Goal: Transaction & Acquisition: Purchase product/service

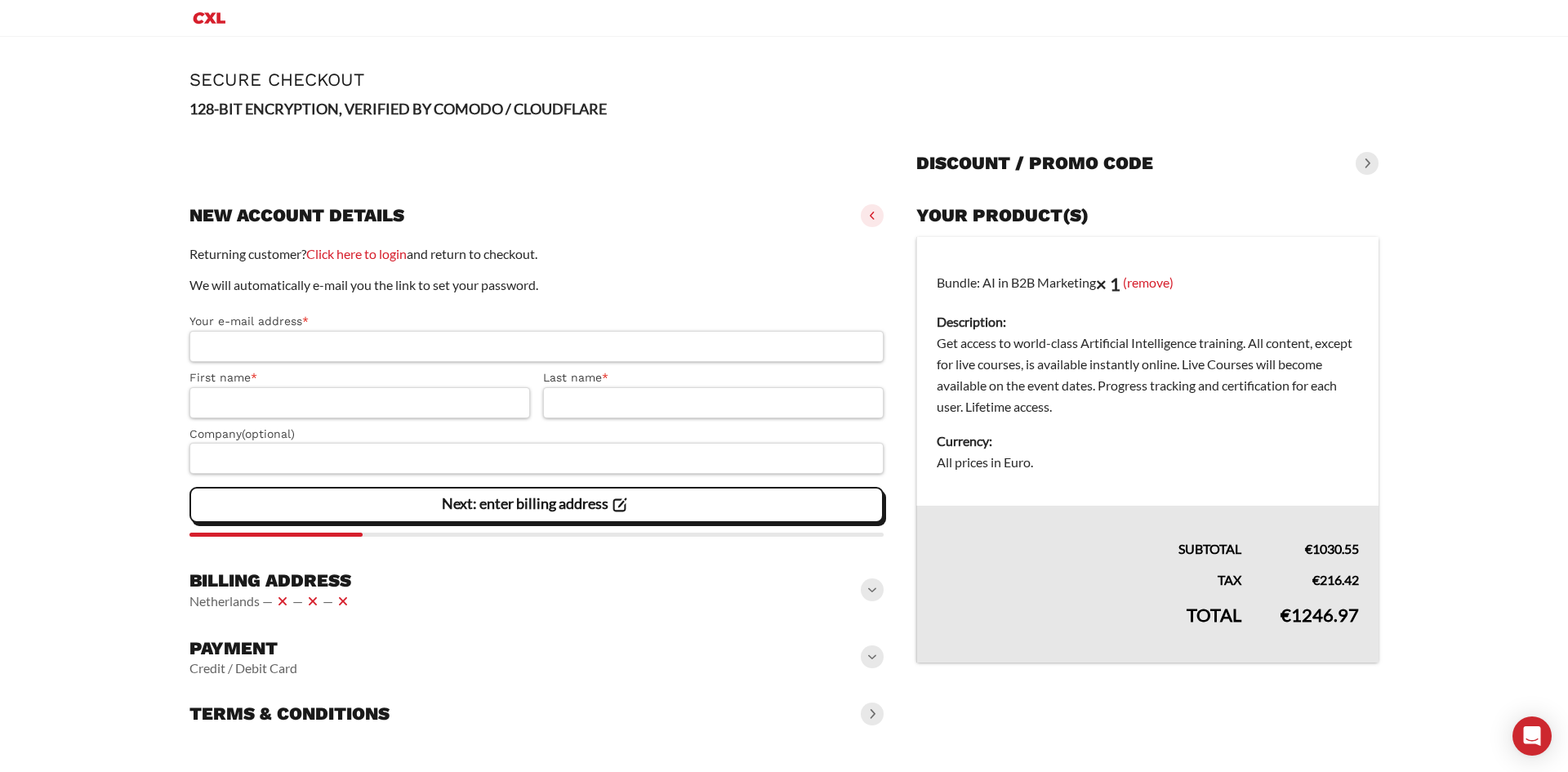
click at [346, 348] on input "Your e-mail address *" at bounding box center [536, 346] width 694 height 31
click at [575, 405] on input "Last name *" at bounding box center [712, 402] width 340 height 31
click at [494, 398] on input "First name *" at bounding box center [359, 402] width 340 height 31
click at [509, 352] on input "Your e-mail address *" at bounding box center [536, 346] width 694 height 31
drag, startPoint x: 580, startPoint y: 397, endPoint x: 570, endPoint y: 401, distance: 10.8
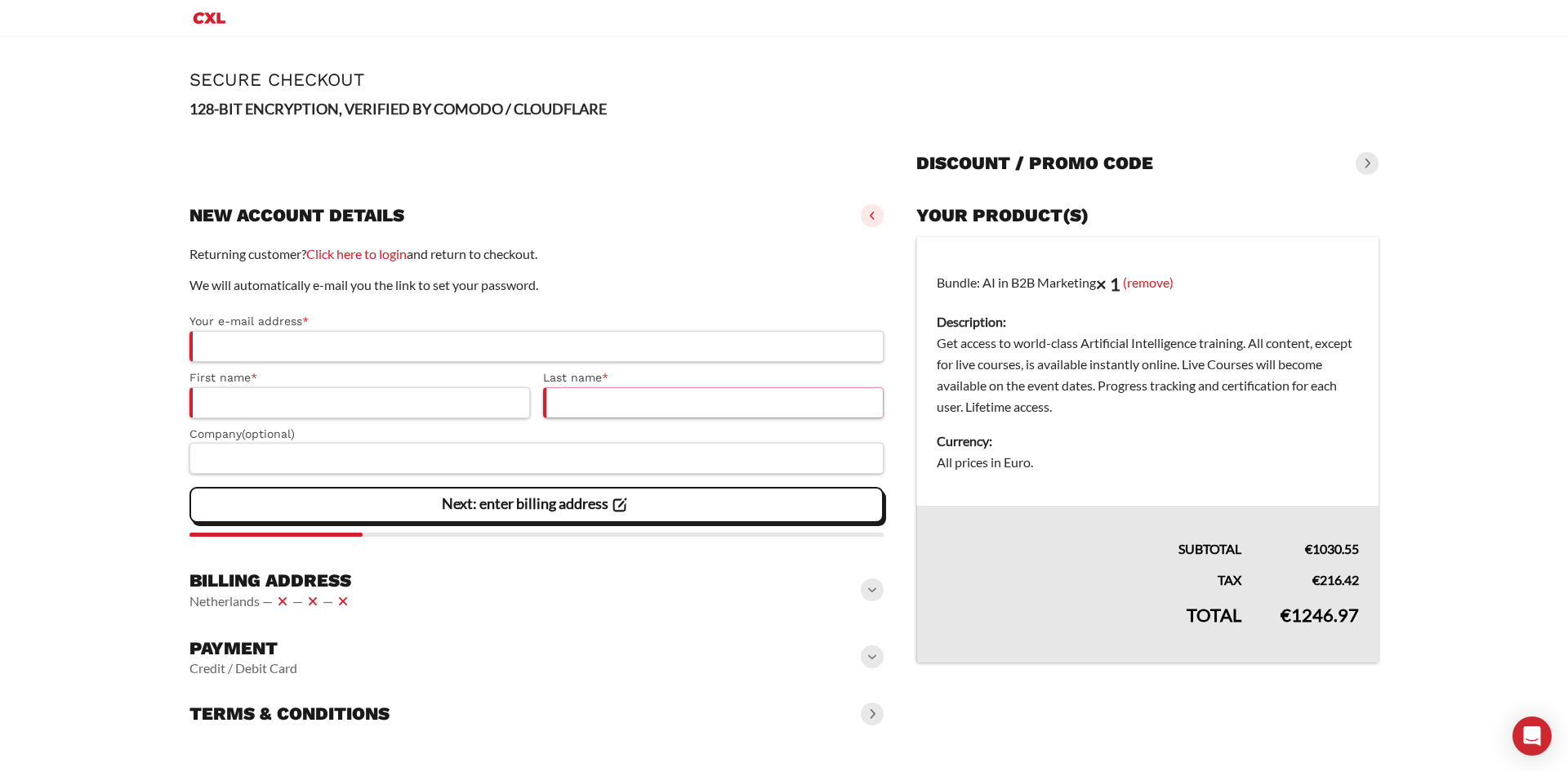
click at [580, 401] on input "Last name *" at bounding box center [712, 402] width 340 height 31
click at [509, 396] on input "First name *" at bounding box center [359, 402] width 340 height 31
click at [599, 398] on input "Last name *" at bounding box center [712, 402] width 340 height 31
click at [528, 438] on label "Company (optional)" at bounding box center [536, 433] width 694 height 19
click at [528, 443] on input "Company (optional)" at bounding box center [536, 458] width 694 height 31
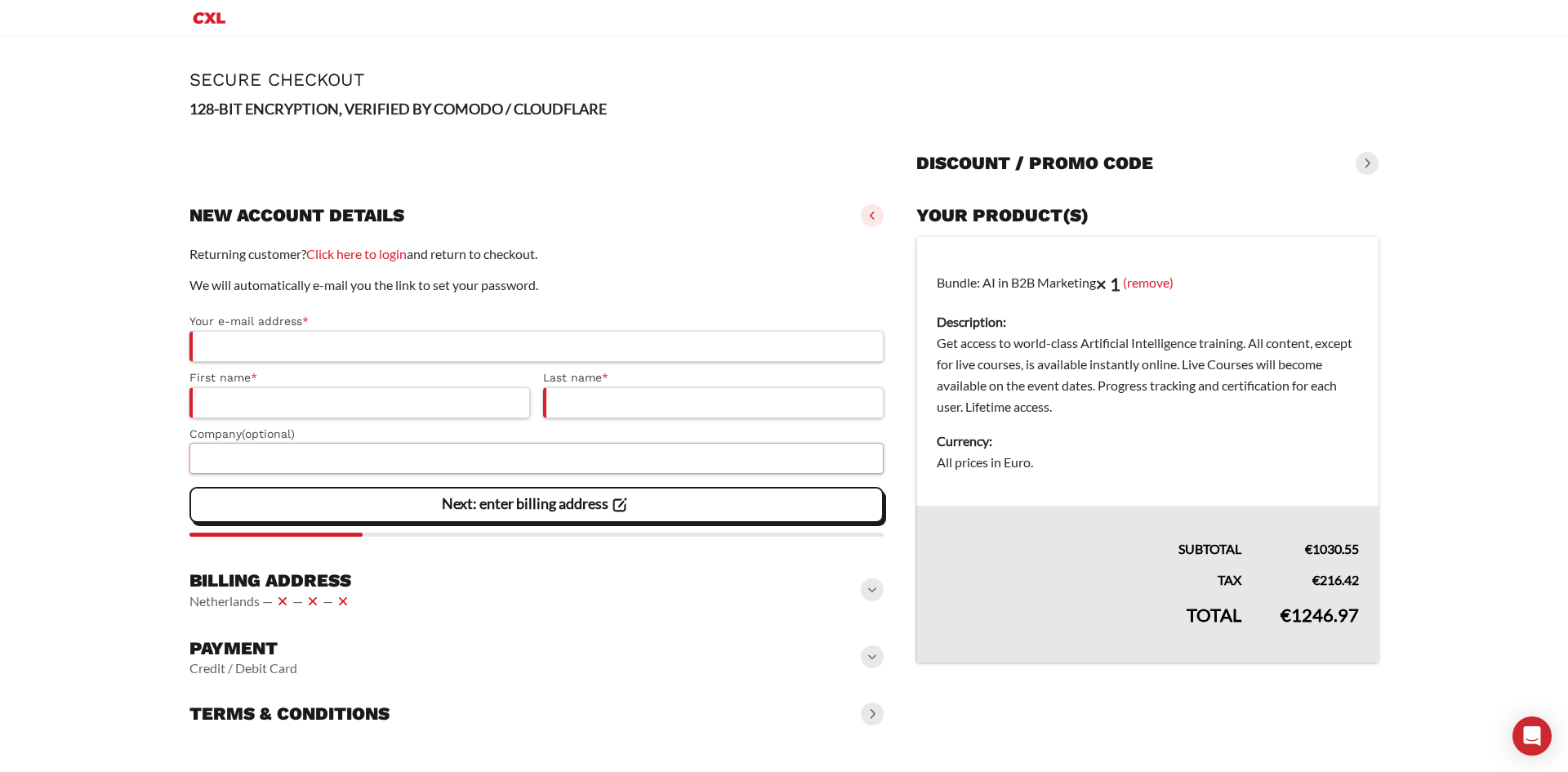
click at [518, 452] on input "Company (optional)" at bounding box center [536, 458] width 694 height 31
drag, startPoint x: 452, startPoint y: 396, endPoint x: 561, endPoint y: 408, distance: 109.7
click at [469, 405] on input "First name *" at bounding box center [359, 402] width 340 height 31
click at [570, 408] on input "Last name *" at bounding box center [712, 402] width 340 height 31
drag, startPoint x: 519, startPoint y: 367, endPoint x: 508, endPoint y: 367, distance: 11.0
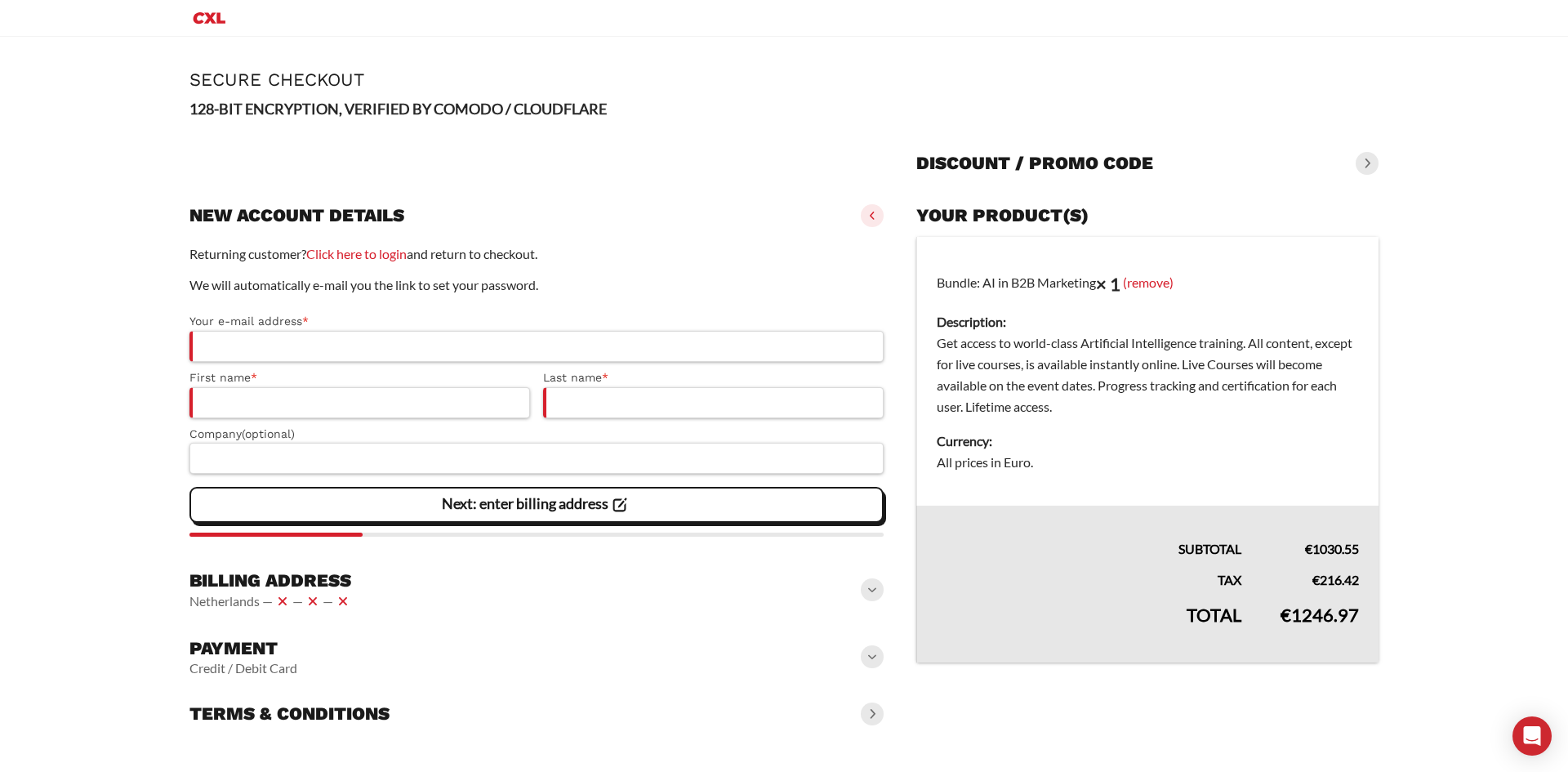
click at [517, 367] on div "Your e-mail address * First name * Last name * Company (optional)" at bounding box center [536, 390] width 694 height 168
click at [480, 353] on input "Your e-mail address *" at bounding box center [536, 346] width 694 height 31
click at [509, 407] on input "First name *" at bounding box center [359, 402] width 340 height 31
click at [615, 410] on input "Last name *" at bounding box center [712, 402] width 340 height 31
drag, startPoint x: 539, startPoint y: 476, endPoint x: 549, endPoint y: 471, distance: 11.2
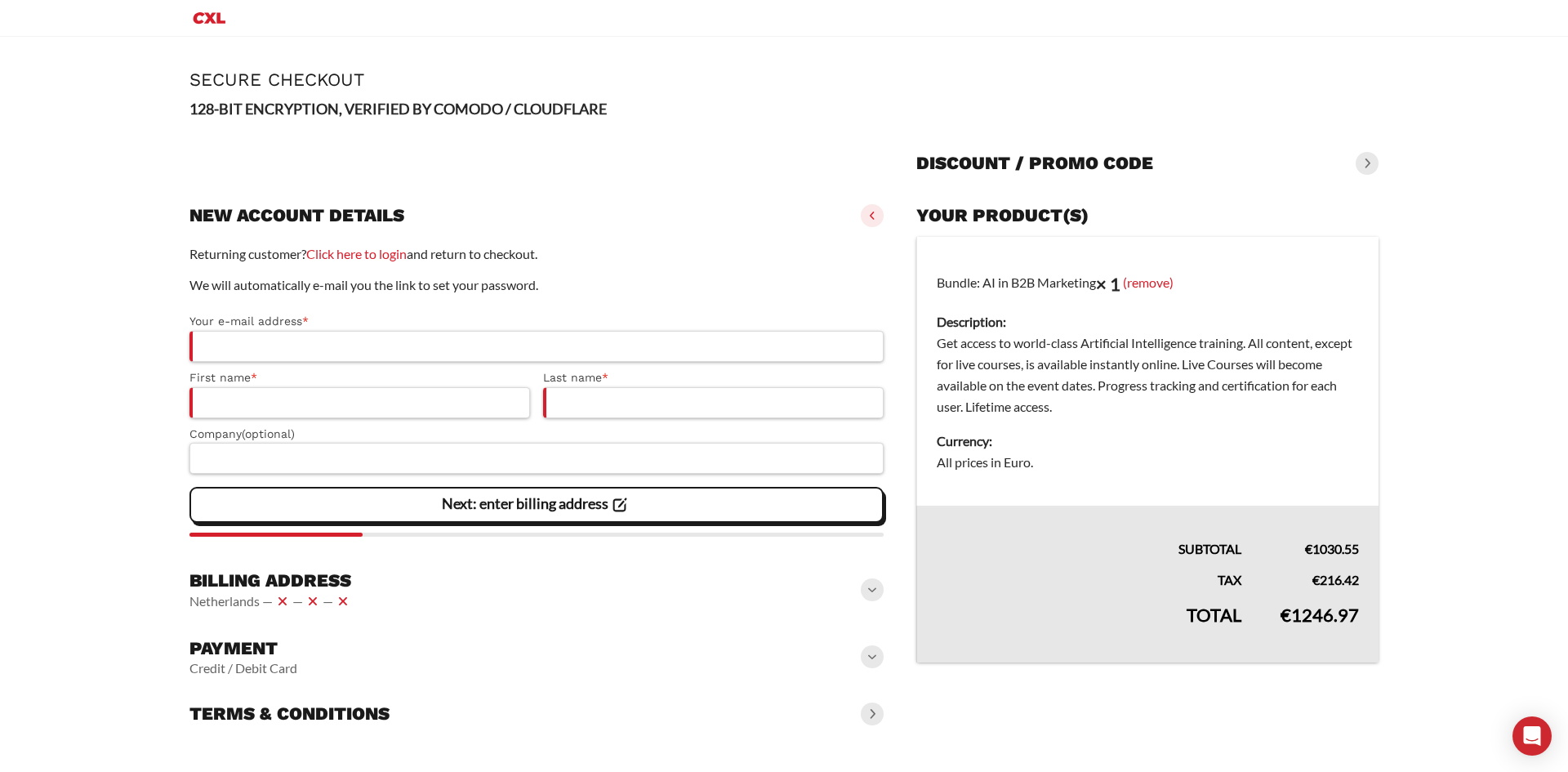
click at [539, 476] on div "Returning customer? Click here to login and return to checkout. We will automat…" at bounding box center [536, 390] width 694 height 293
click at [554, 465] on input "Company (optional)" at bounding box center [536, 458] width 694 height 31
click at [1004, 719] on vaadin-details "Your product(s) Bundle: AI in B2B Marketing × 1 (remove) Description: Get acces…" at bounding box center [1148, 464] width 462 height 534
click at [450, 355] on input "Your e-mail address *" at bounding box center [536, 346] width 694 height 31
click at [622, 404] on input "Last name *" at bounding box center [712, 402] width 340 height 31
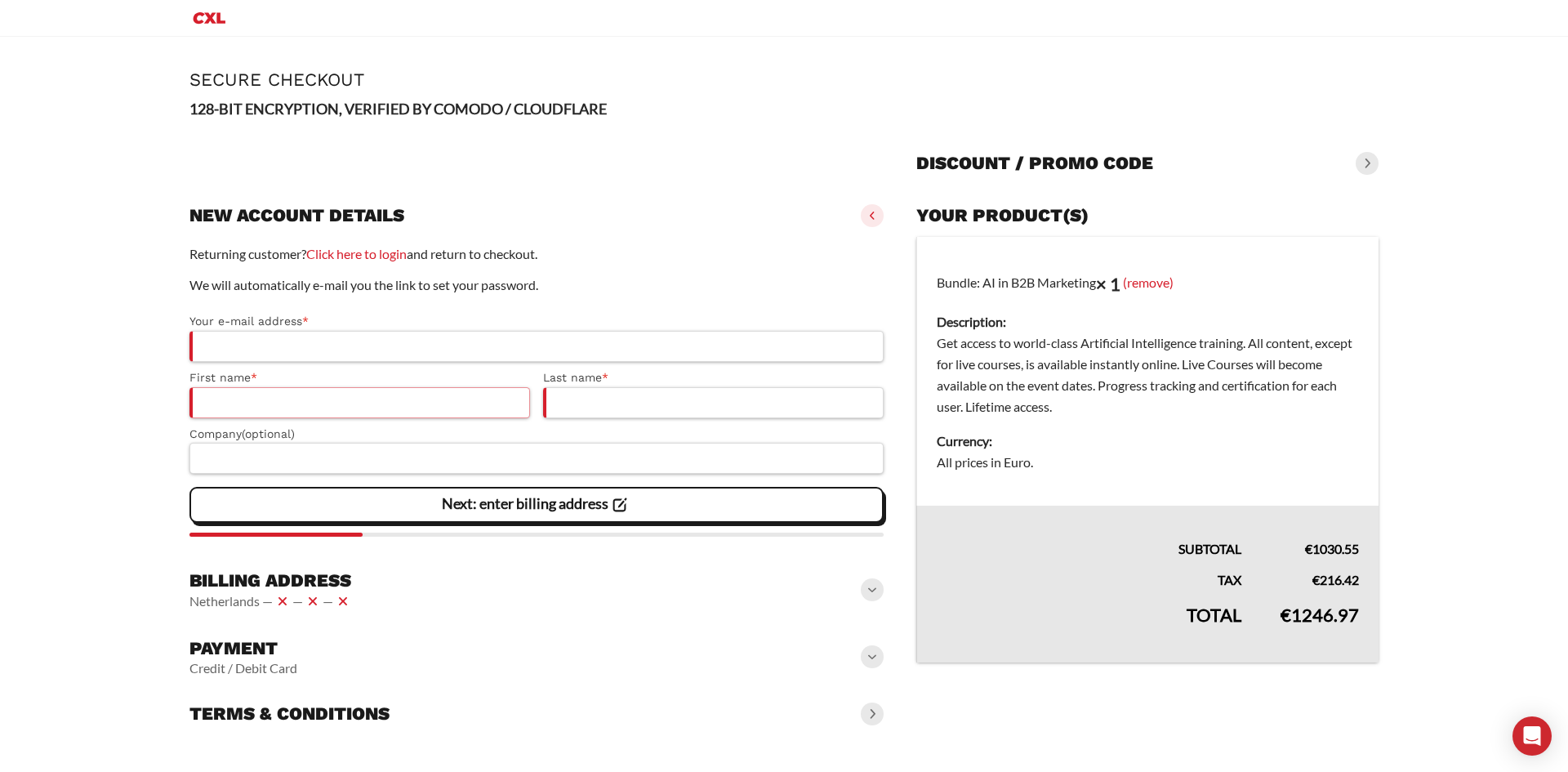
drag, startPoint x: 504, startPoint y: 405, endPoint x: 527, endPoint y: 384, distance: 31.1
click at [504, 405] on input "First name *" at bounding box center [359, 402] width 340 height 31
click at [536, 359] on input "Your e-mail address *" at bounding box center [536, 346] width 694 height 31
click at [1079, 362] on dd "Get access to world-class Artificial Intelligence training. All content, except…" at bounding box center [1148, 375] width 422 height 85
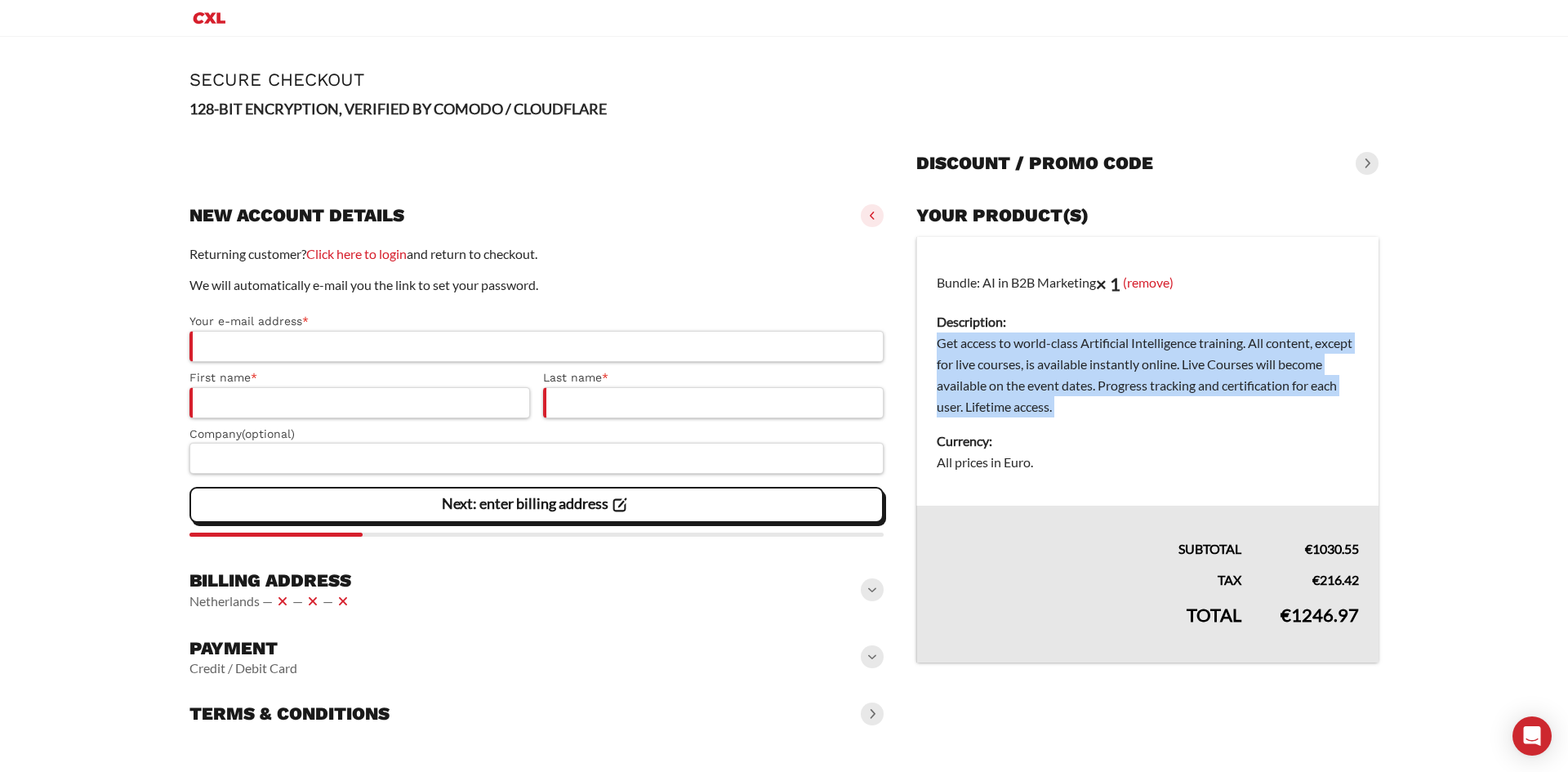
click at [1079, 362] on dd "Get access to world-class Artificial Intelligence training. All content, except…" at bounding box center [1148, 375] width 422 height 85
